Goal: Task Accomplishment & Management: Manage account settings

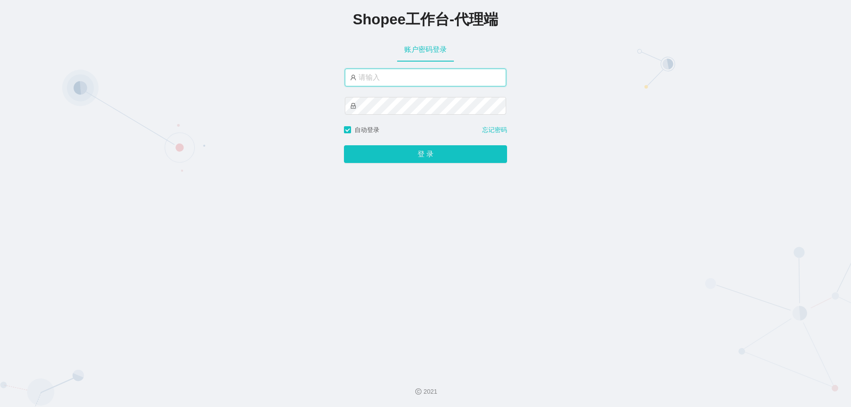
click at [374, 80] on input "text" at bounding box center [425, 78] width 161 height 18
paste input "yn05"
type input "yn05"
click at [344, 145] on button "登 录" at bounding box center [425, 154] width 163 height 18
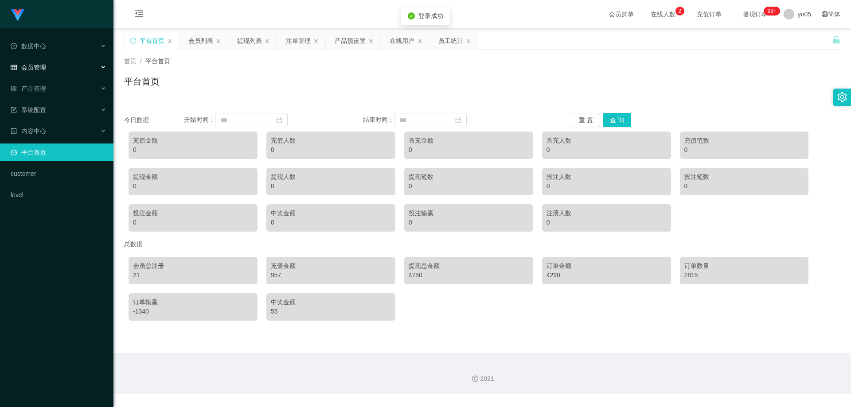
click at [55, 67] on div "会员管理" at bounding box center [56, 68] width 113 height 18
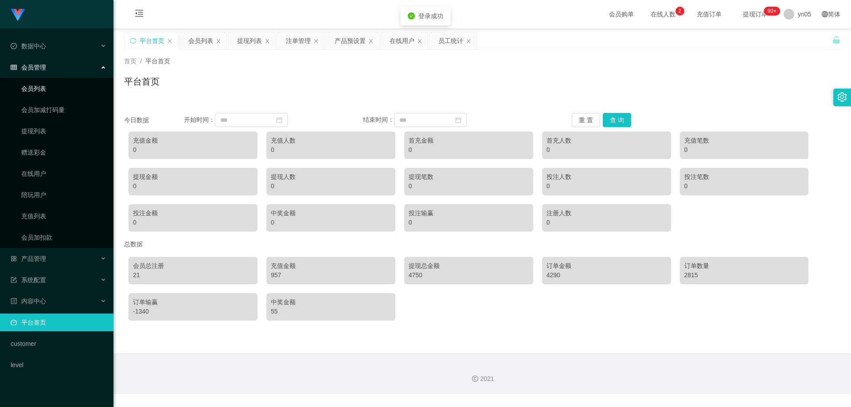
click at [44, 82] on link "会员列表" at bounding box center [63, 89] width 85 height 18
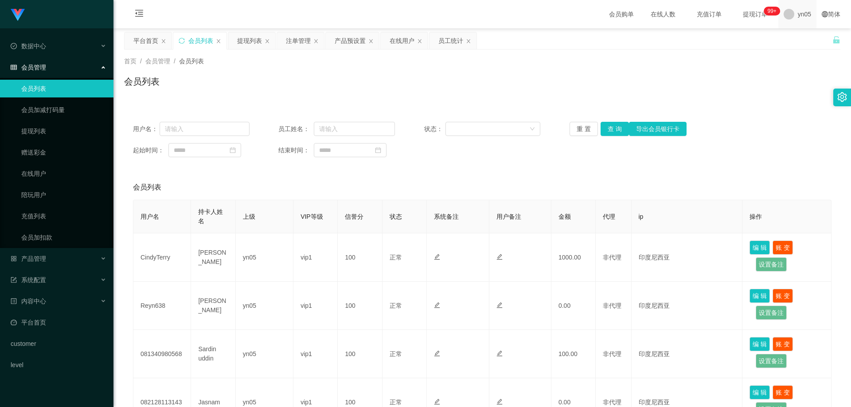
click at [798, 14] on span "yn05" at bounding box center [804, 14] width 13 height 28
click at [793, 38] on span "退出登录" at bounding box center [798, 38] width 25 height 7
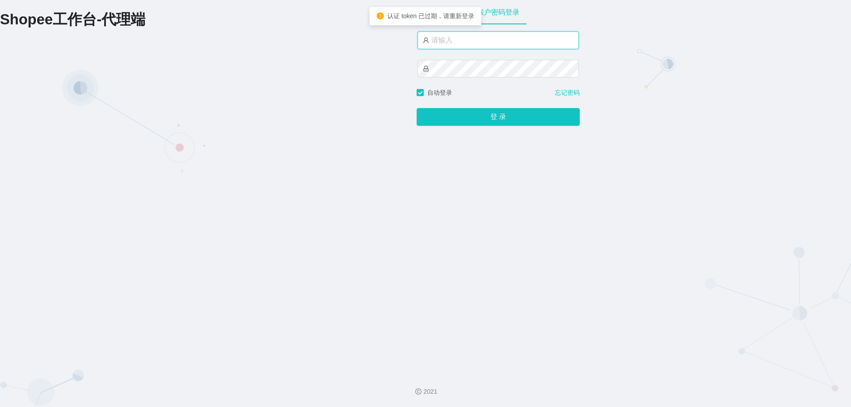
click at [479, 41] on input "text" at bounding box center [498, 40] width 161 height 18
paste input "yn05"
type input "yn05"
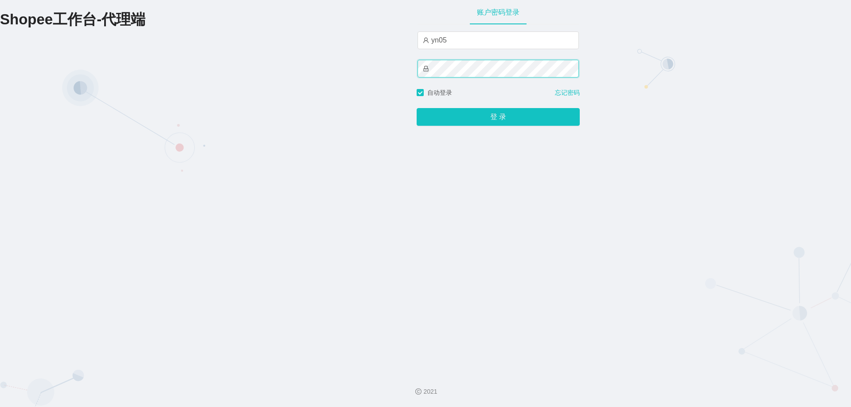
click at [417, 108] on button "登 录" at bounding box center [498, 117] width 163 height 18
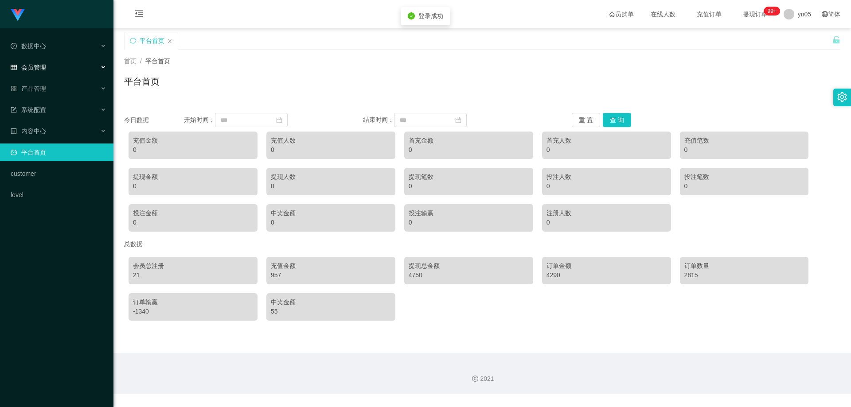
click at [48, 70] on div "会员管理" at bounding box center [56, 68] width 113 height 18
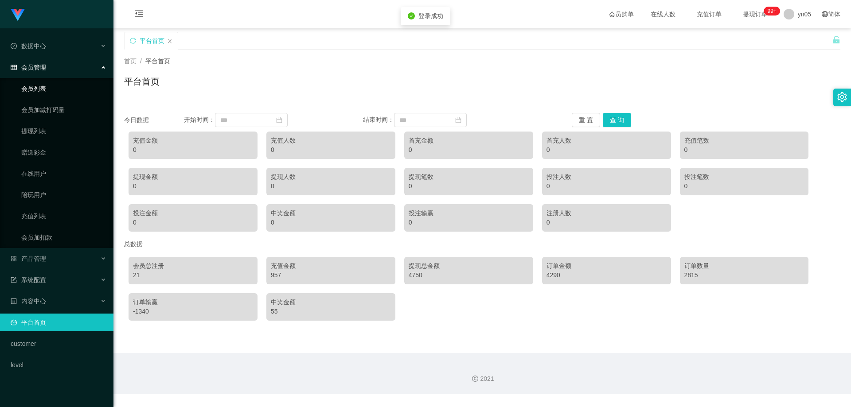
click at [51, 87] on link "会员列表" at bounding box center [63, 89] width 85 height 18
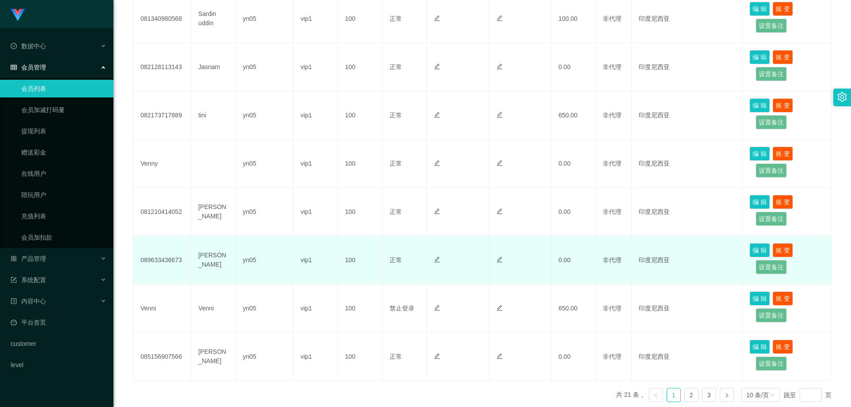
scroll to position [383, 0]
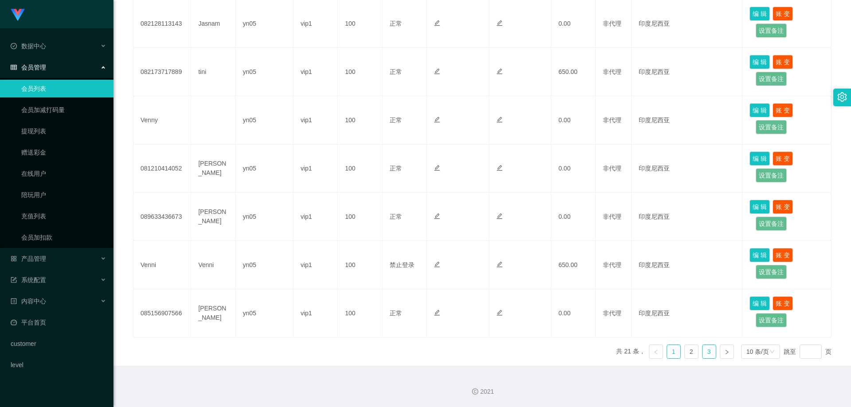
click at [704, 353] on link "3" at bounding box center [709, 351] width 13 height 13
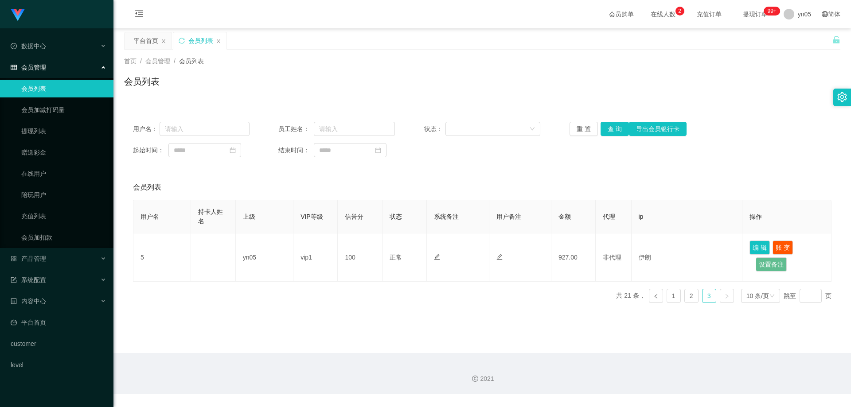
scroll to position [0, 0]
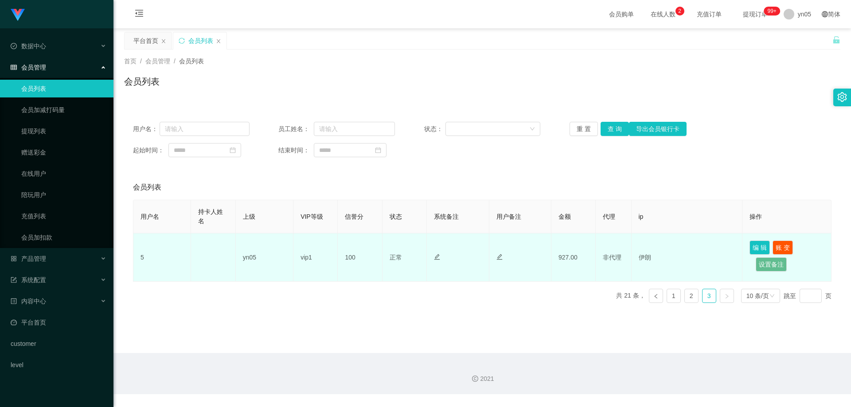
click at [147, 256] on td "5" at bounding box center [162, 258] width 58 height 48
click at [140, 257] on td "5" at bounding box center [162, 258] width 58 height 48
click at [142, 258] on td "5" at bounding box center [162, 258] width 58 height 48
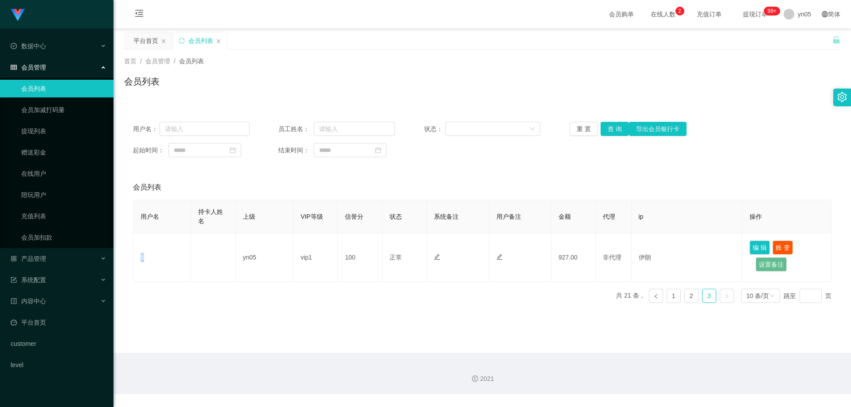
copy td "5"
